Goal: Task Accomplishment & Management: Complete application form

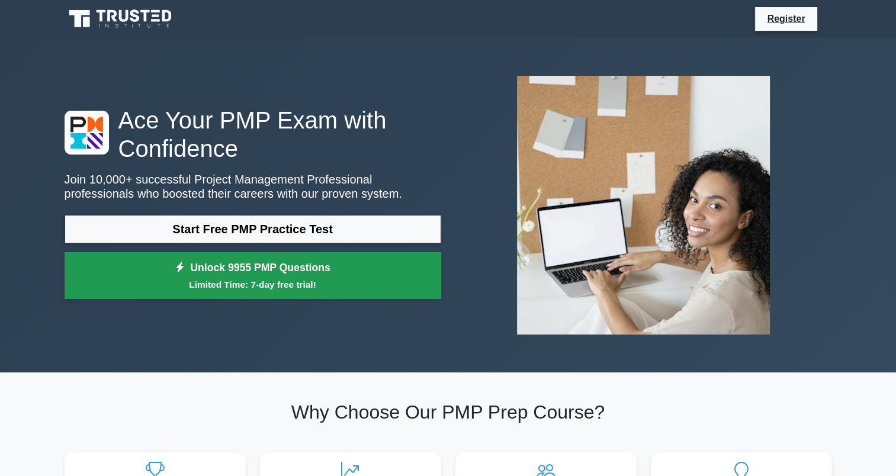
click at [297, 259] on link "Unlock 9955 PMP Questions Limited Time: 7-day free trial!" at bounding box center [253, 275] width 377 height 47
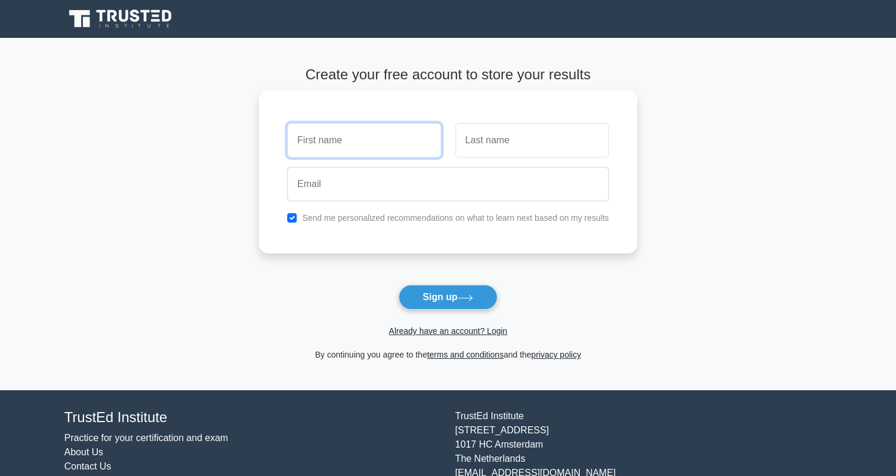
click at [378, 135] on input "text" at bounding box center [363, 140] width 153 height 34
type input "[PERSON_NAME]"
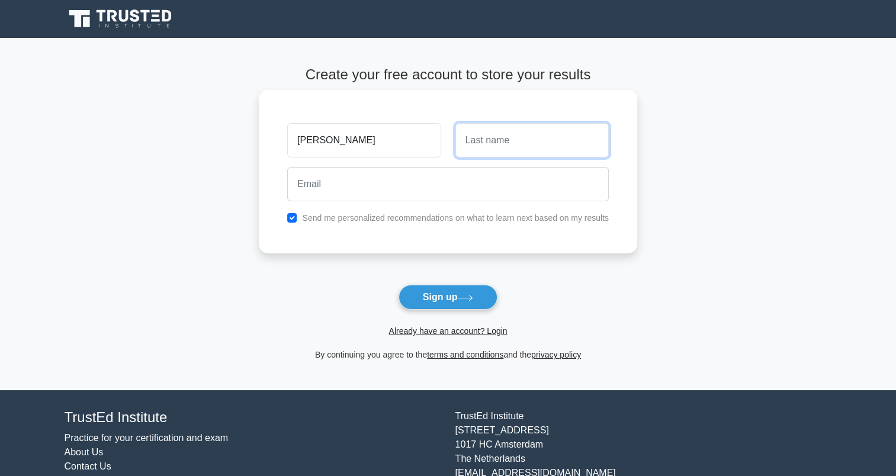
click at [492, 139] on input "text" at bounding box center [531, 140] width 153 height 34
type input "Jain"
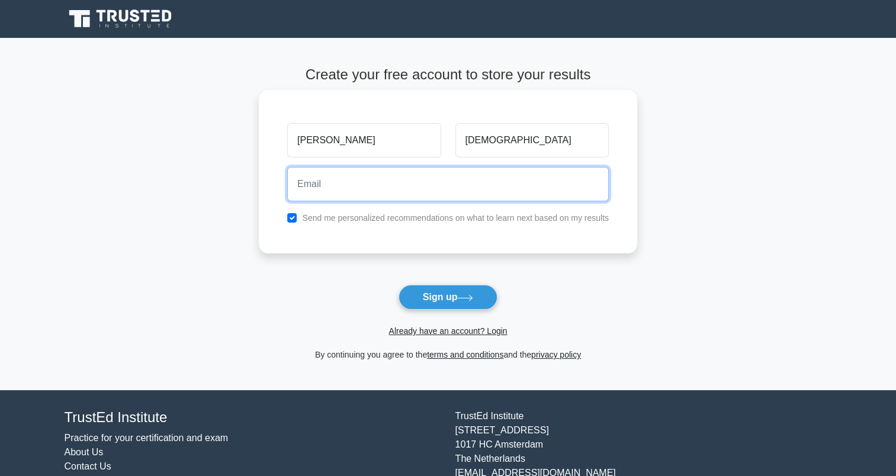
click at [377, 184] on input "email" at bounding box center [448, 184] width 322 height 34
type input "shireesh.jain1601@gmail.com"
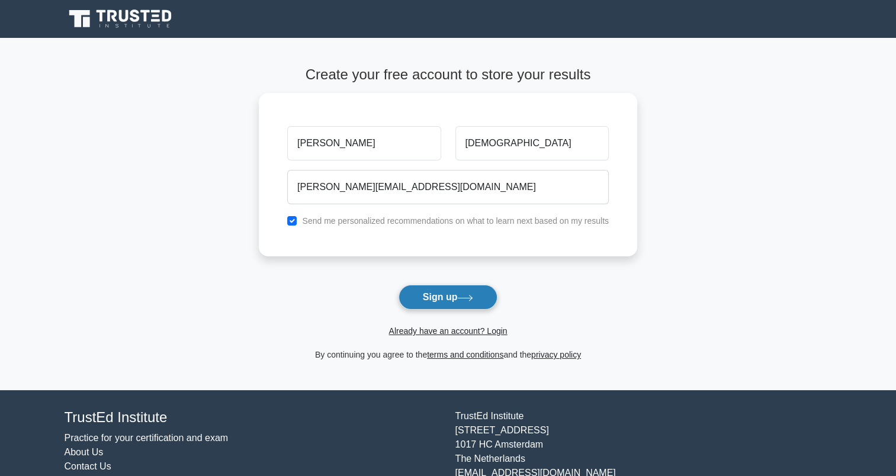
click at [445, 289] on button "Sign up" at bounding box center [448, 297] width 99 height 25
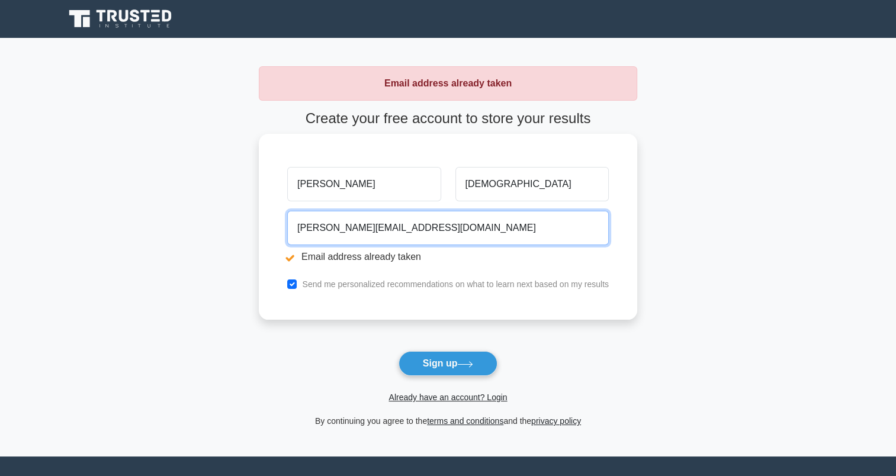
click at [441, 223] on input "[PERSON_NAME][EMAIL_ADDRESS][DOMAIN_NAME]" at bounding box center [448, 228] width 322 height 34
drag, startPoint x: 450, startPoint y: 230, endPoint x: 317, endPoint y: 231, distance: 133.3
click at [317, 231] on input "[PERSON_NAME][EMAIL_ADDRESS][DOMAIN_NAME]" at bounding box center [448, 228] width 322 height 34
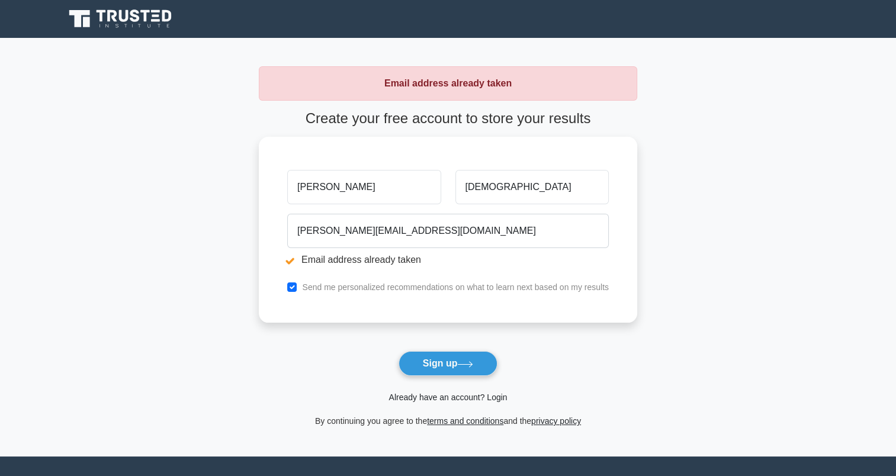
click at [490, 393] on link "Already have an account? Login" at bounding box center [448, 397] width 118 height 9
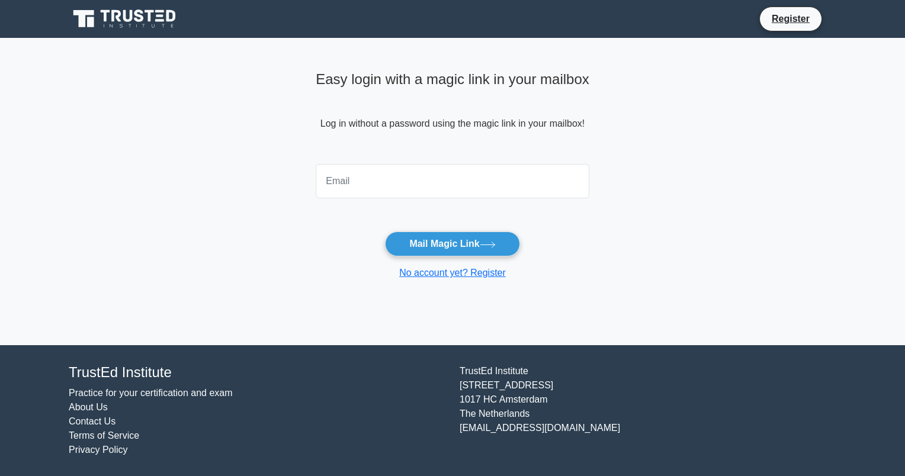
click at [399, 185] on input "email" at bounding box center [453, 181] width 274 height 34
type input "[PERSON_NAME][EMAIL_ADDRESS][DOMAIN_NAME]"
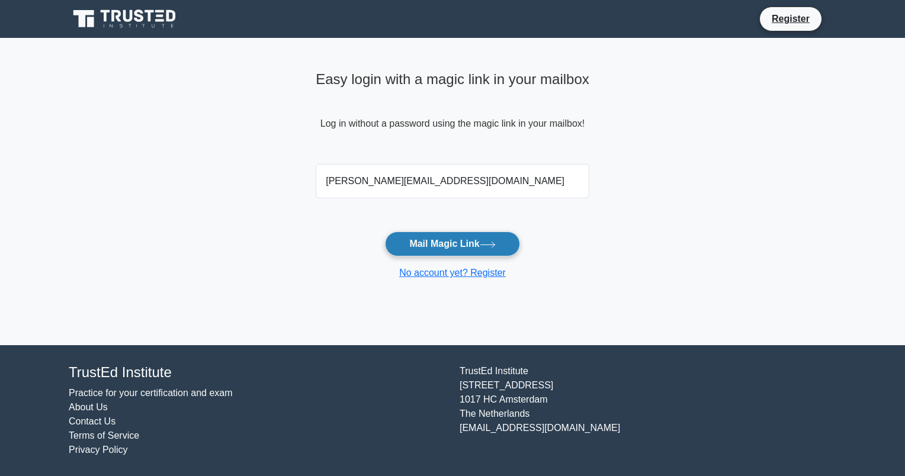
click at [462, 241] on button "Mail Magic Link" at bounding box center [452, 244] width 134 height 25
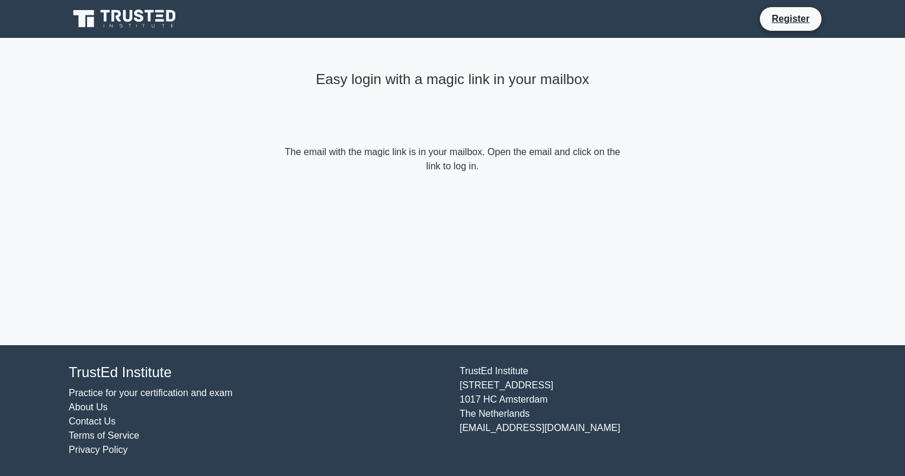
click at [708, 118] on main "Easy login with a magic link in your mailbox The email with the magic link is i…" at bounding box center [452, 191] width 905 height 307
